Goal: Task Accomplishment & Management: Manage account settings

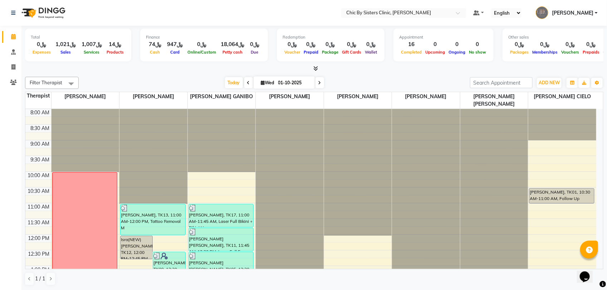
click at [263, 85] on span "[DATE]" at bounding box center [284, 83] width 61 height 12
click at [261, 85] on icon at bounding box center [263, 82] width 4 height 5
select select "10"
select select "2025"
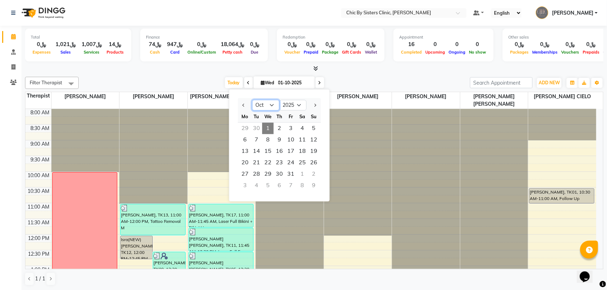
click at [263, 104] on select "Jan Feb Mar Apr May Jun [DATE] Aug Sep Oct Nov Dec" at bounding box center [265, 105] width 27 height 11
select select "9"
click at [252, 100] on select "Jan Feb Mar Apr May Jun [DATE] Aug Sep Oct Nov Dec" at bounding box center [265, 105] width 27 height 11
click at [278, 142] on span "11" at bounding box center [279, 139] width 11 height 11
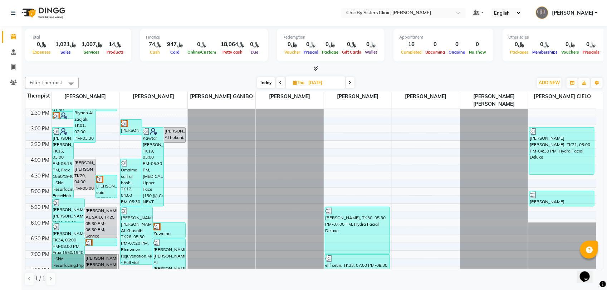
scroll to position [259, 0]
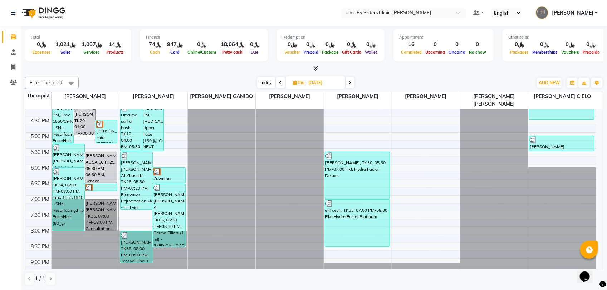
click at [352, 80] on span at bounding box center [350, 82] width 9 height 11
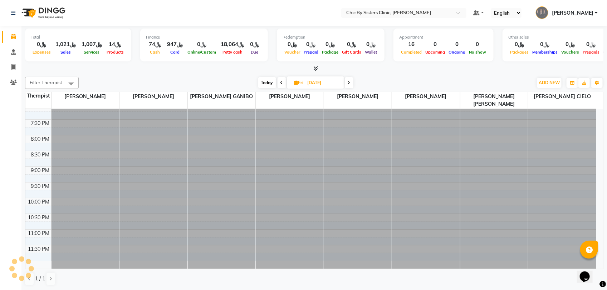
click at [352, 81] on span at bounding box center [349, 82] width 9 height 11
click at [352, 81] on span at bounding box center [350, 82] width 9 height 11
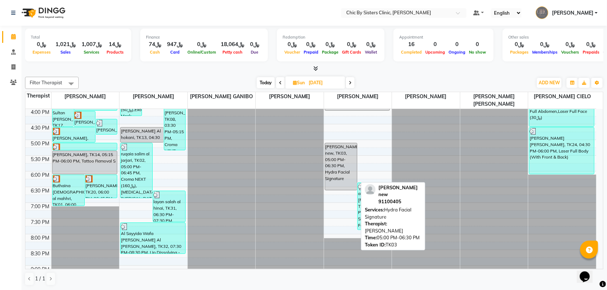
scroll to position [259, 0]
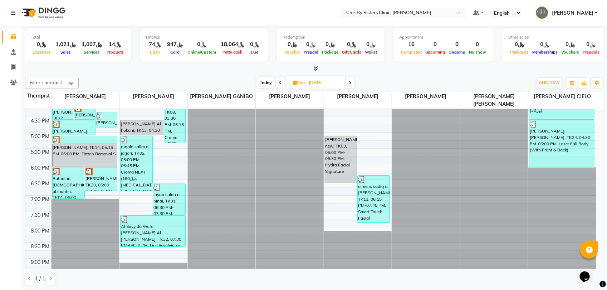
click at [354, 81] on span at bounding box center [350, 82] width 9 height 11
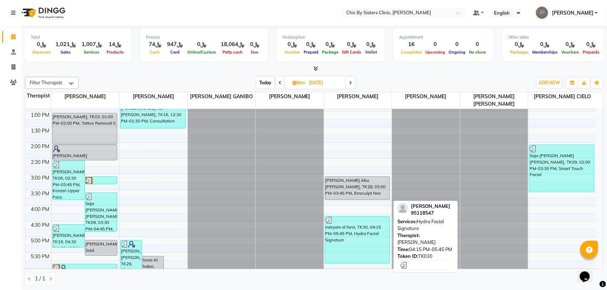
scroll to position [215, 0]
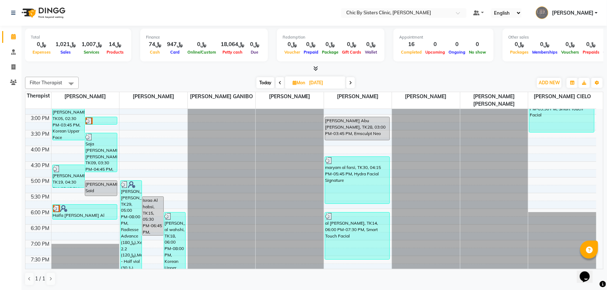
click at [354, 84] on span at bounding box center [350, 82] width 9 height 11
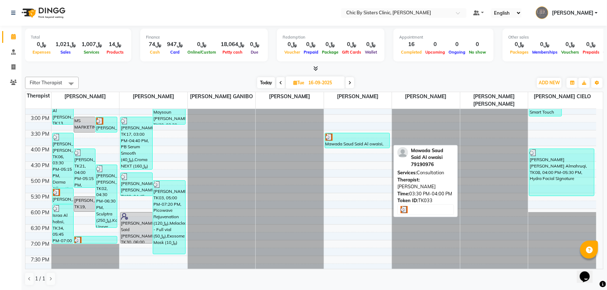
scroll to position [125, 0]
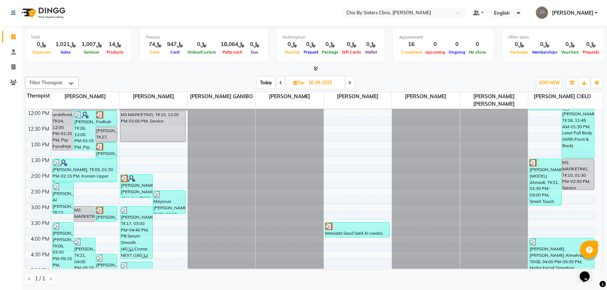
click at [349, 85] on icon at bounding box center [349, 83] width 3 height 4
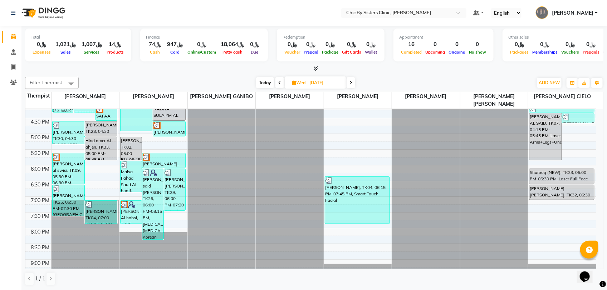
scroll to position [259, 0]
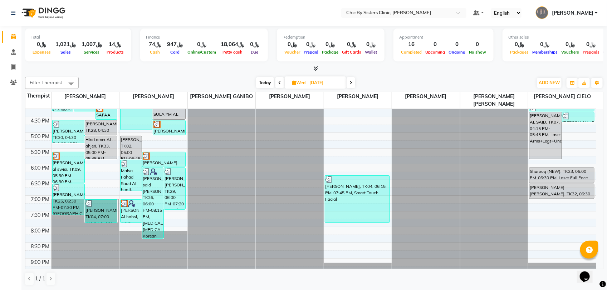
click at [351, 84] on icon at bounding box center [350, 83] width 3 height 4
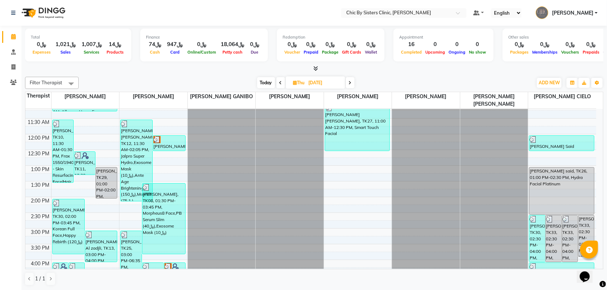
scroll to position [0, 0]
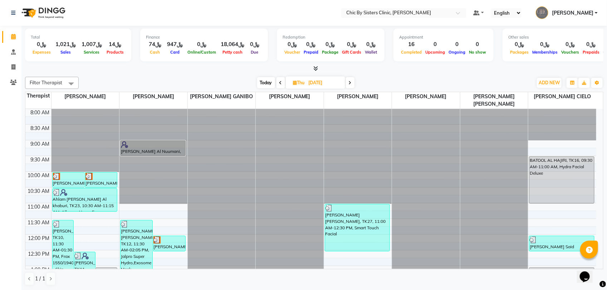
click at [352, 84] on span at bounding box center [350, 82] width 9 height 11
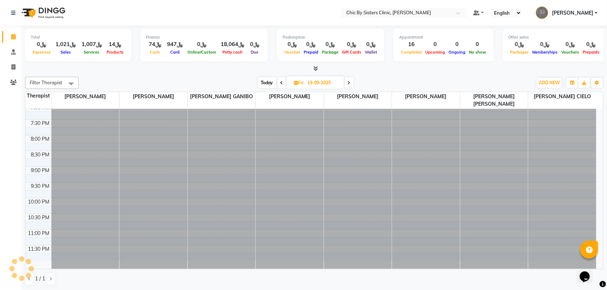
click at [352, 84] on span at bounding box center [349, 82] width 9 height 11
click at [353, 84] on span at bounding box center [350, 82] width 9 height 11
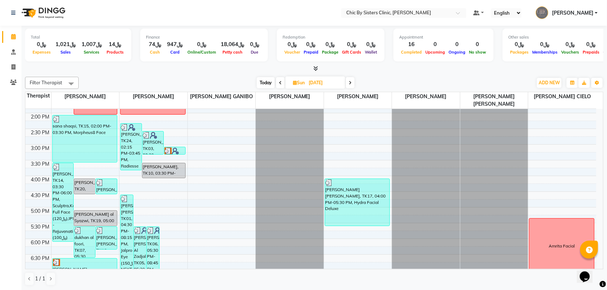
scroll to position [259, 0]
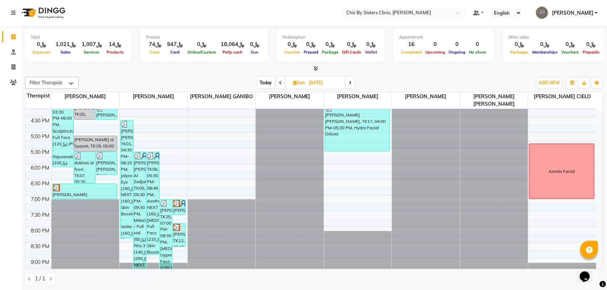
click at [354, 83] on span at bounding box center [350, 82] width 9 height 11
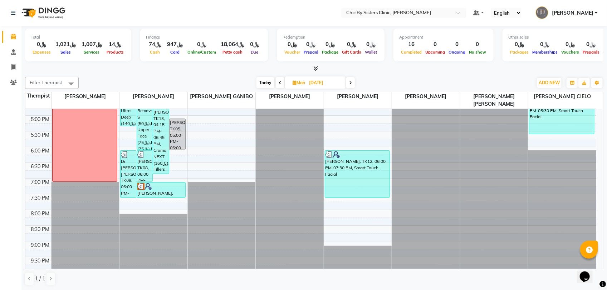
scroll to position [304, 0]
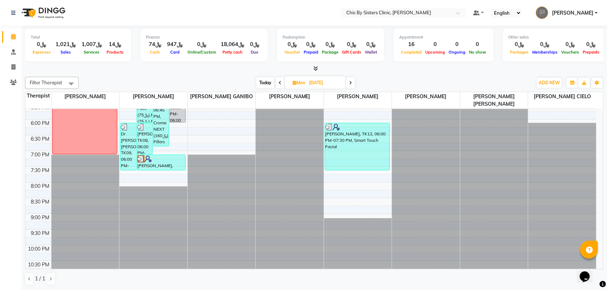
click at [354, 84] on span at bounding box center [350, 82] width 9 height 11
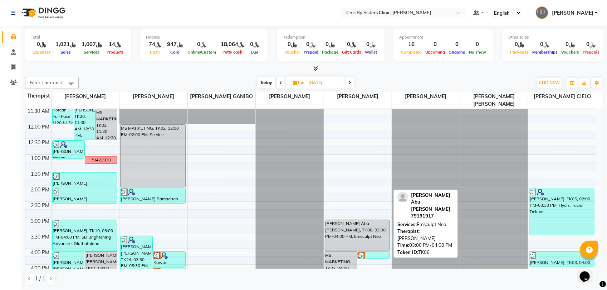
scroll to position [179, 0]
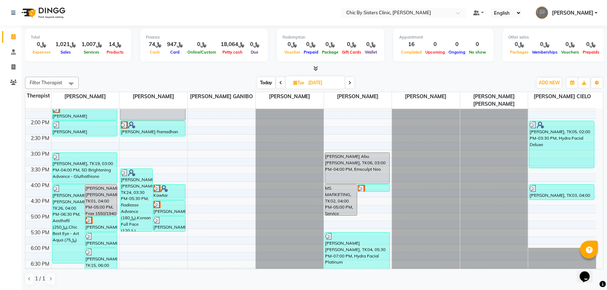
click at [351, 83] on icon at bounding box center [349, 83] width 3 height 4
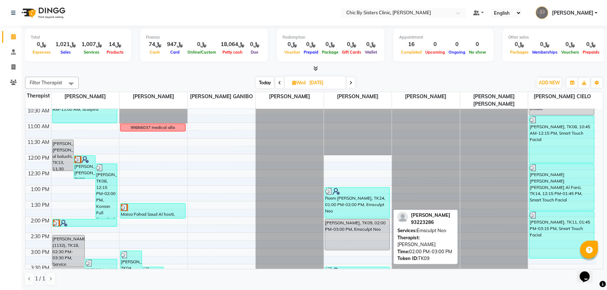
scroll to position [215, 0]
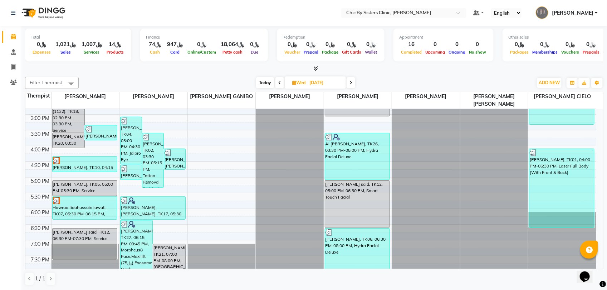
click at [352, 83] on icon at bounding box center [350, 83] width 3 height 4
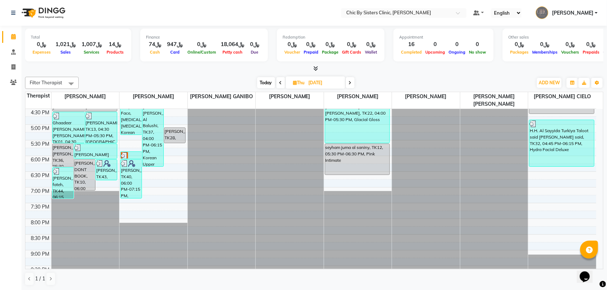
scroll to position [268, 0]
click at [351, 82] on icon at bounding box center [350, 83] width 3 height 4
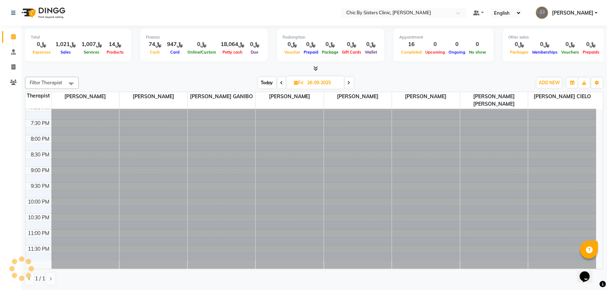
click at [351, 82] on span at bounding box center [349, 82] width 9 height 11
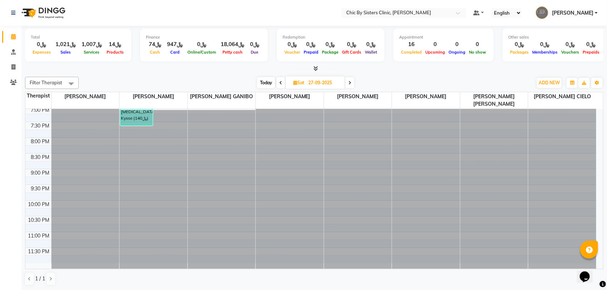
click at [351, 83] on icon at bounding box center [349, 83] width 3 height 4
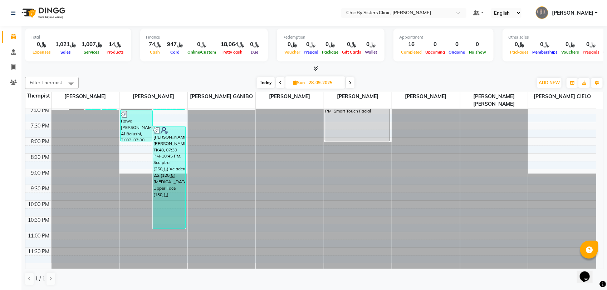
scroll to position [259, 0]
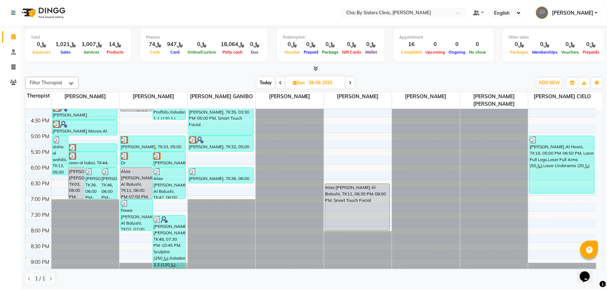
click at [355, 85] on div "[DATE] [DATE]" at bounding box center [305, 83] width 99 height 11
click at [349, 84] on icon at bounding box center [350, 83] width 3 height 4
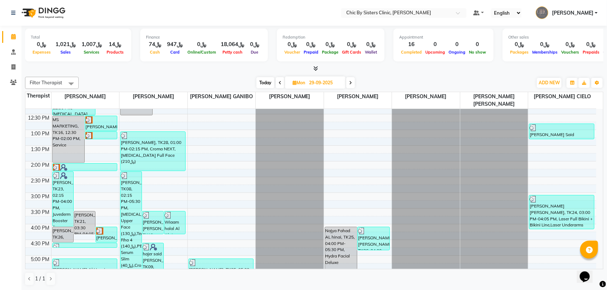
scroll to position [170, 0]
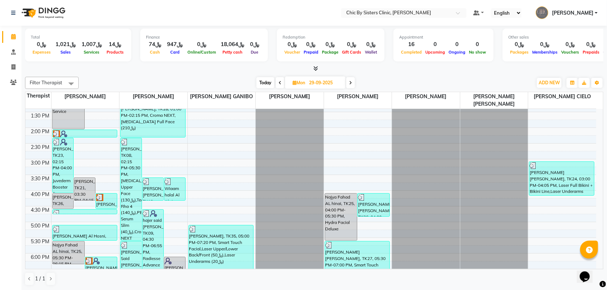
click at [351, 83] on icon at bounding box center [350, 83] width 3 height 4
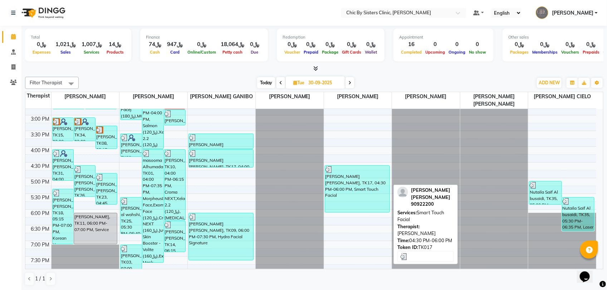
scroll to position [215, 0]
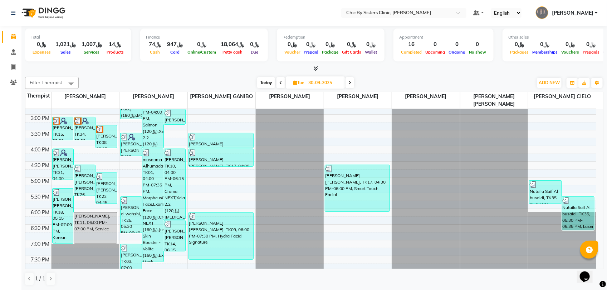
click at [349, 83] on icon at bounding box center [349, 83] width 3 height 4
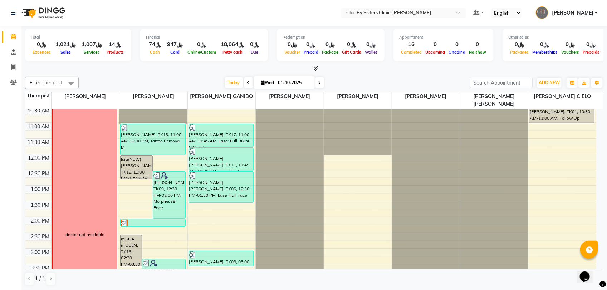
scroll to position [0, 0]
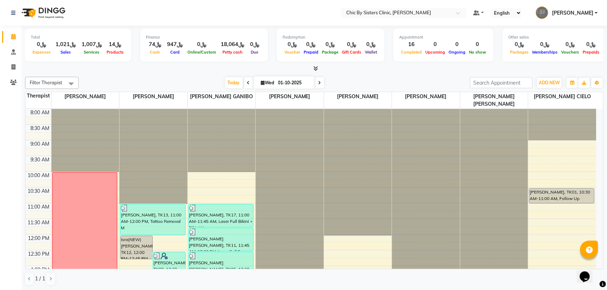
click at [320, 83] on span at bounding box center [319, 82] width 9 height 11
type input "02-10-2025"
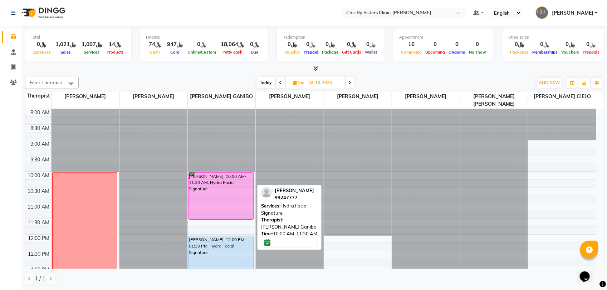
click at [210, 178] on div "[PERSON_NAME], 10:00 AM-11:30 AM, Hydra Facial Signature" at bounding box center [221, 196] width 65 height 47
click at [211, 180] on div "[PERSON_NAME], 10:00 AM-11:30 AM, Hydra Facial Signature" at bounding box center [221, 196] width 65 height 47
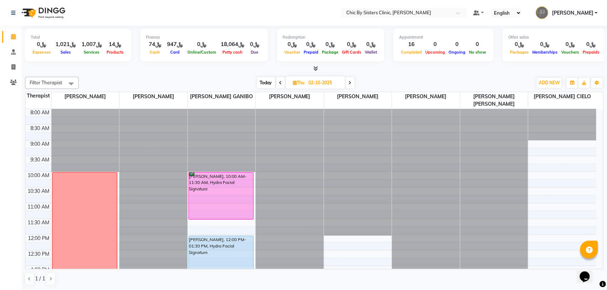
click at [595, 10] on link "[PERSON_NAME]" at bounding box center [567, 13] width 62 height 12
click at [566, 51] on link "Sign out" at bounding box center [560, 51] width 65 height 11
